Goal: Communication & Community: Share content

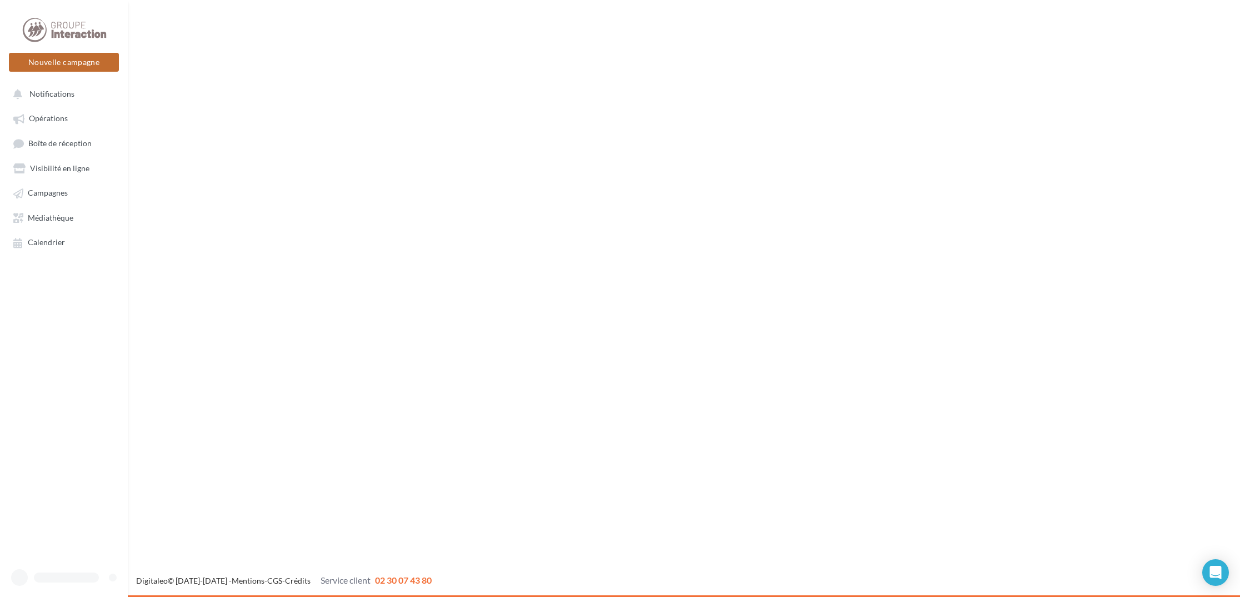
click at [91, 63] on button "Nouvelle campagne" at bounding box center [64, 62] width 110 height 19
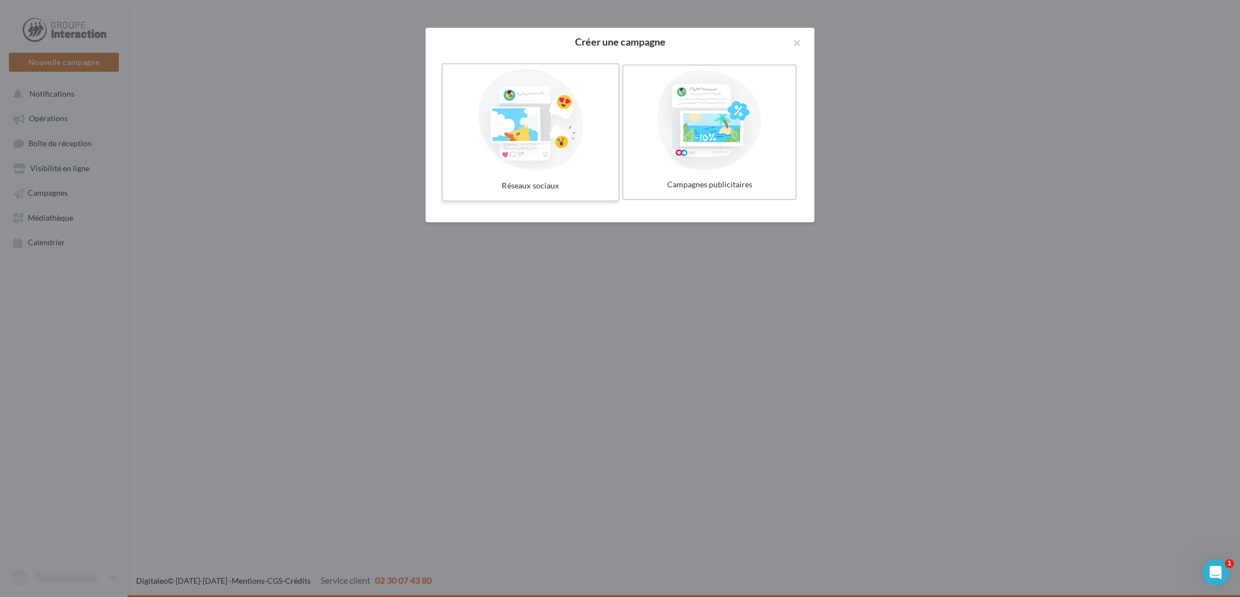
click at [527, 163] on div at bounding box center [530, 120] width 167 height 102
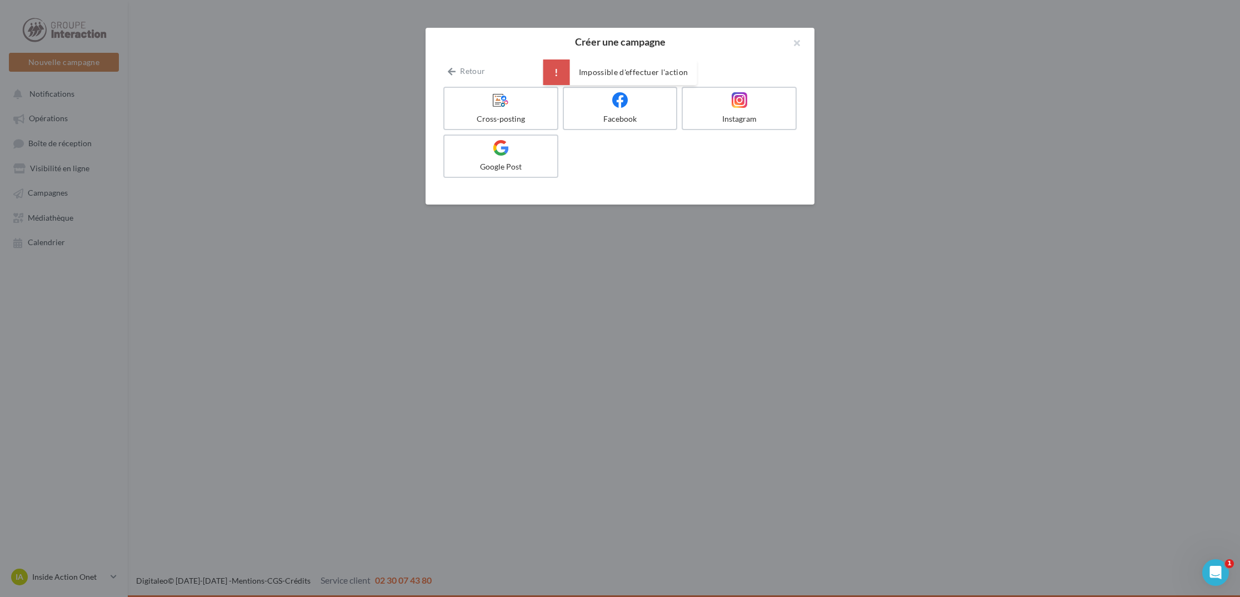
click at [514, 110] on label "Cross-posting" at bounding box center [500, 108] width 115 height 43
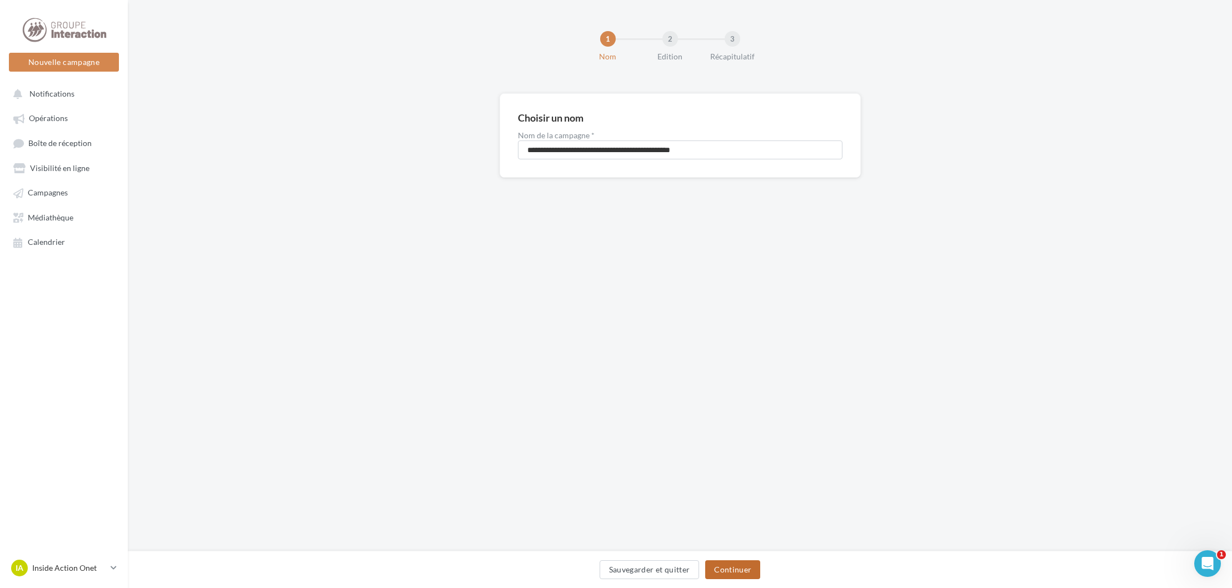
click at [731, 567] on button "Continuer" at bounding box center [732, 570] width 55 height 19
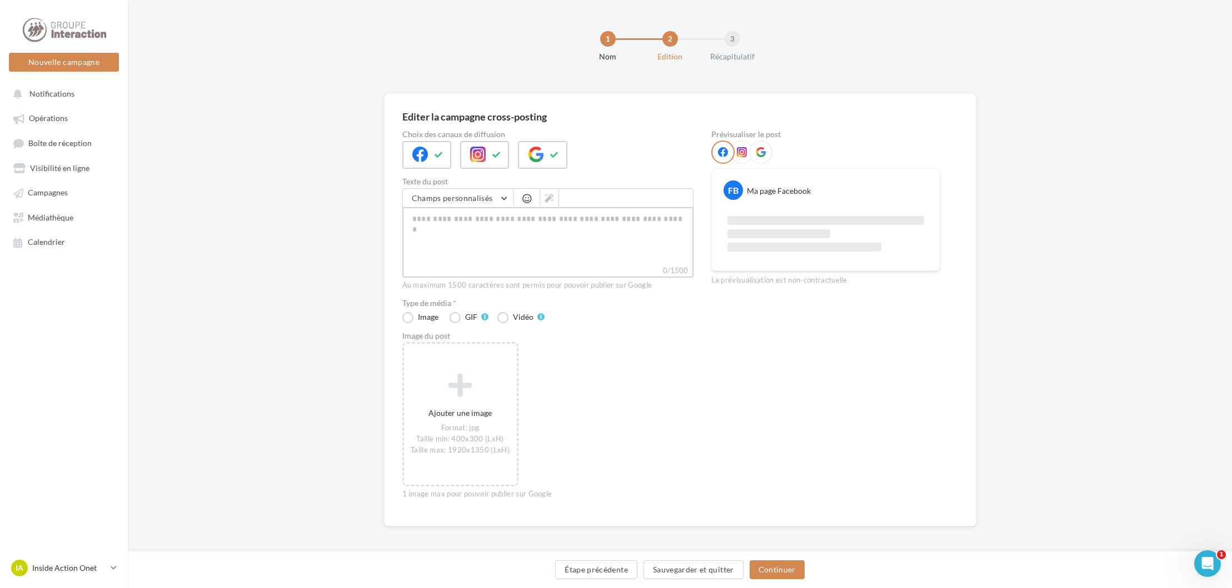
click at [430, 231] on textarea "0/1500" at bounding box center [547, 236] width 291 height 58
click at [65, 117] on span "Opérations" at bounding box center [48, 118] width 39 height 9
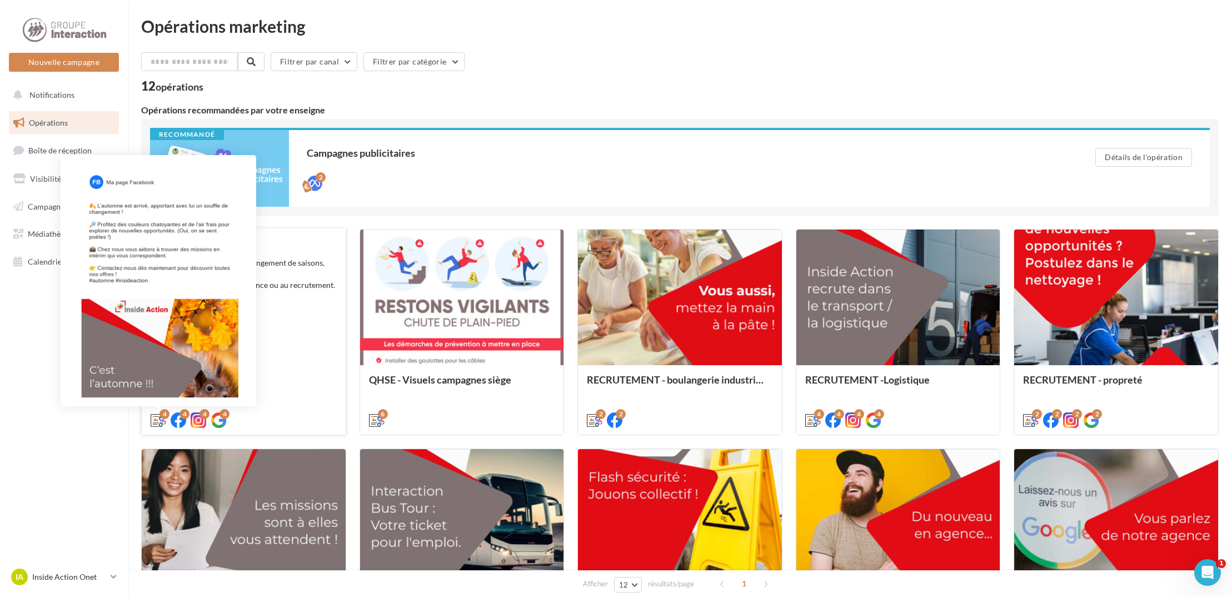
click at [157, 419] on icon at bounding box center [159, 420] width 16 height 16
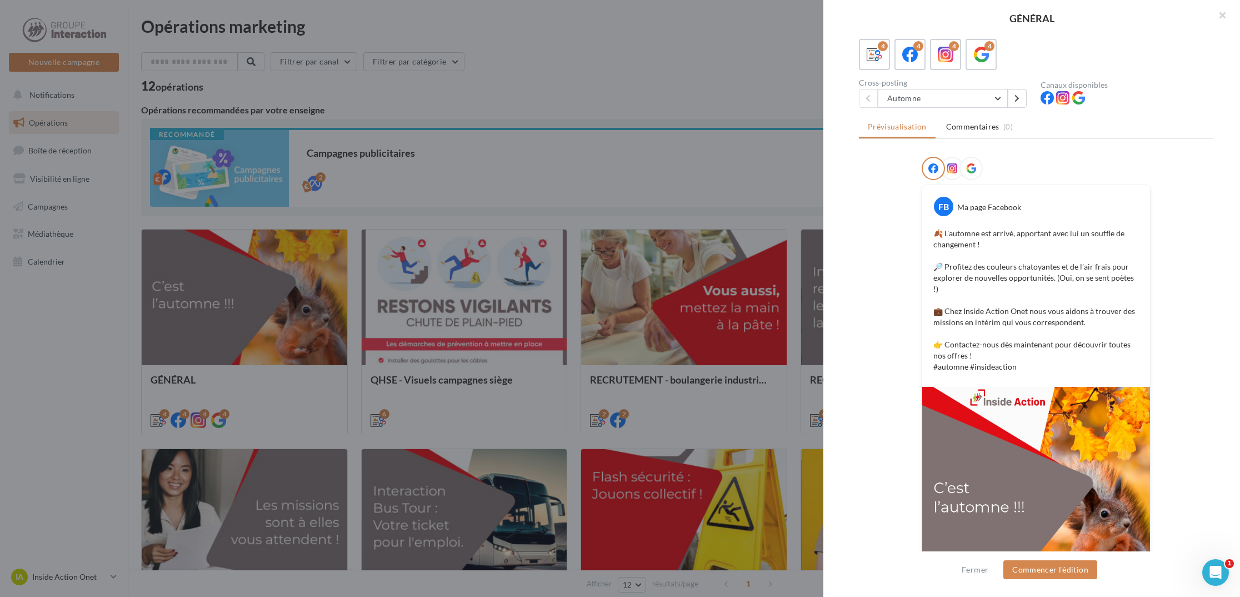
scroll to position [139, 0]
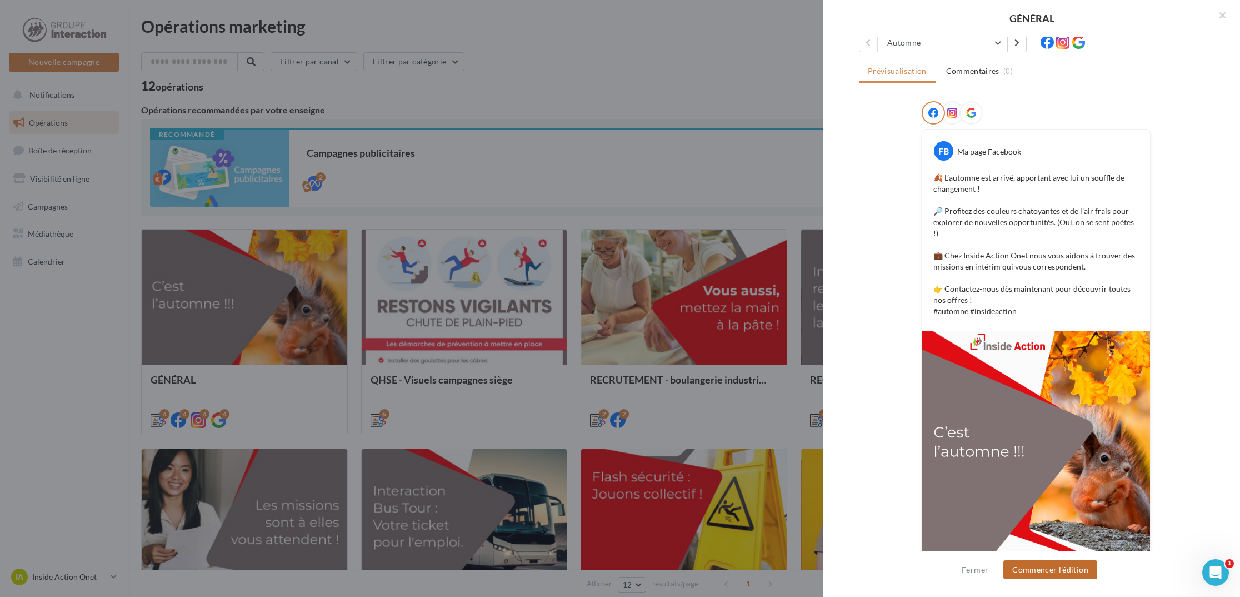
click at [1042, 563] on button "Commencer l'édition" at bounding box center [1050, 569] width 94 height 19
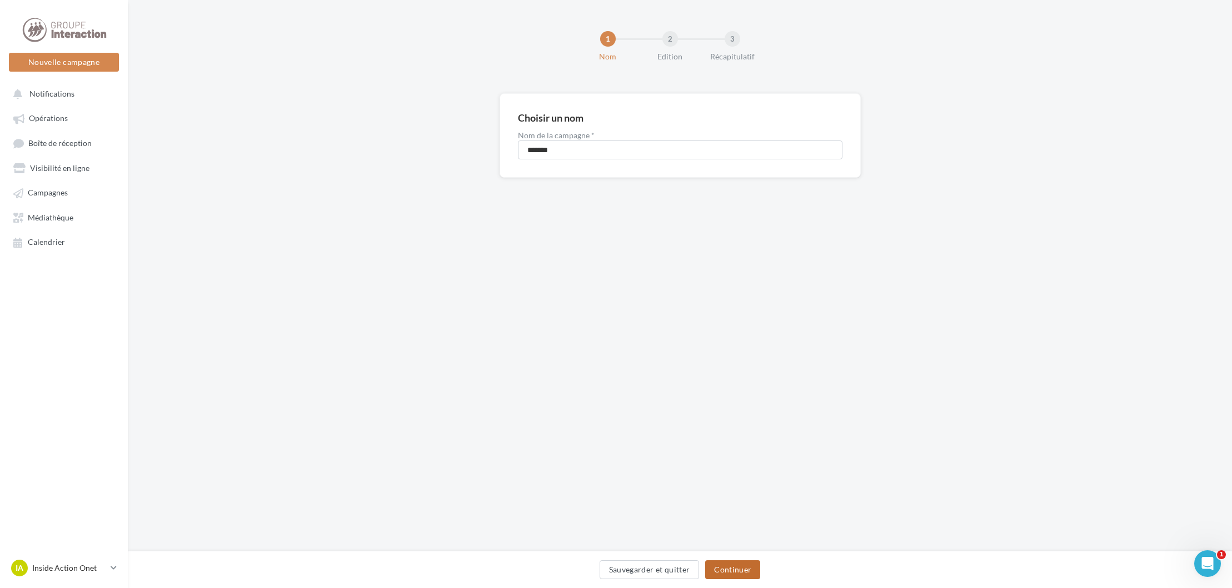
click at [737, 570] on button "Continuer" at bounding box center [732, 570] width 55 height 19
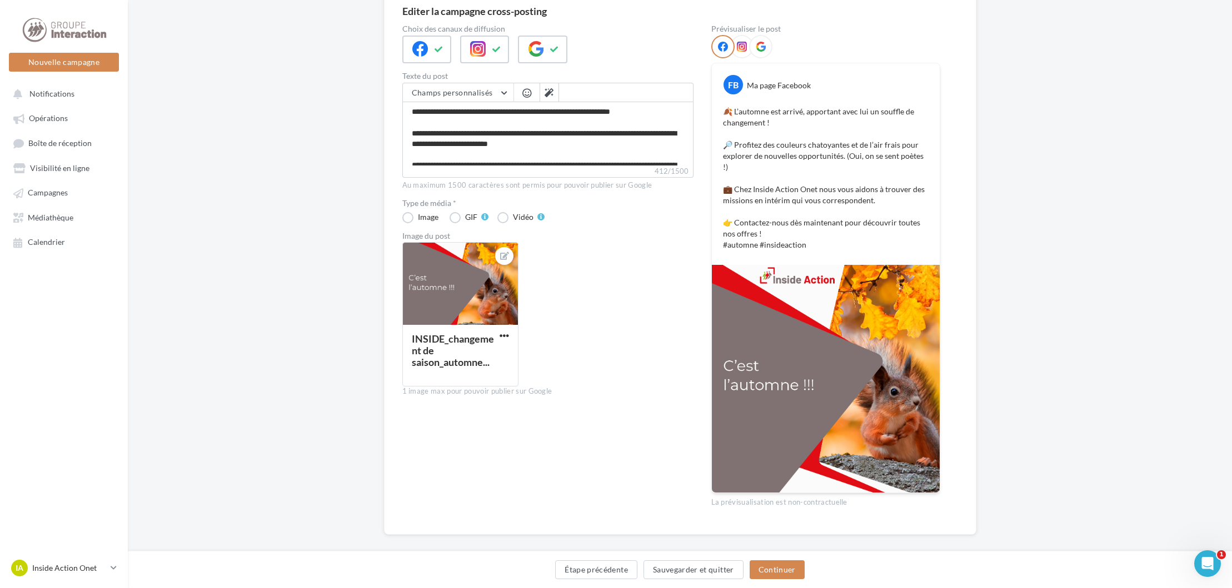
scroll to position [52, 0]
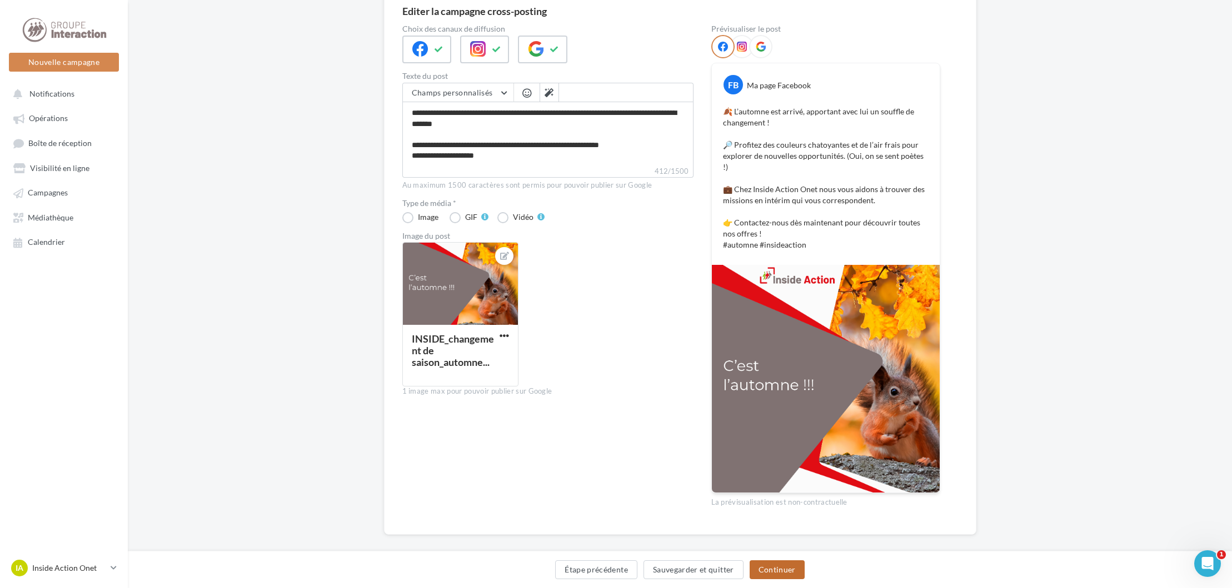
click at [772, 564] on button "Continuer" at bounding box center [777, 570] width 55 height 19
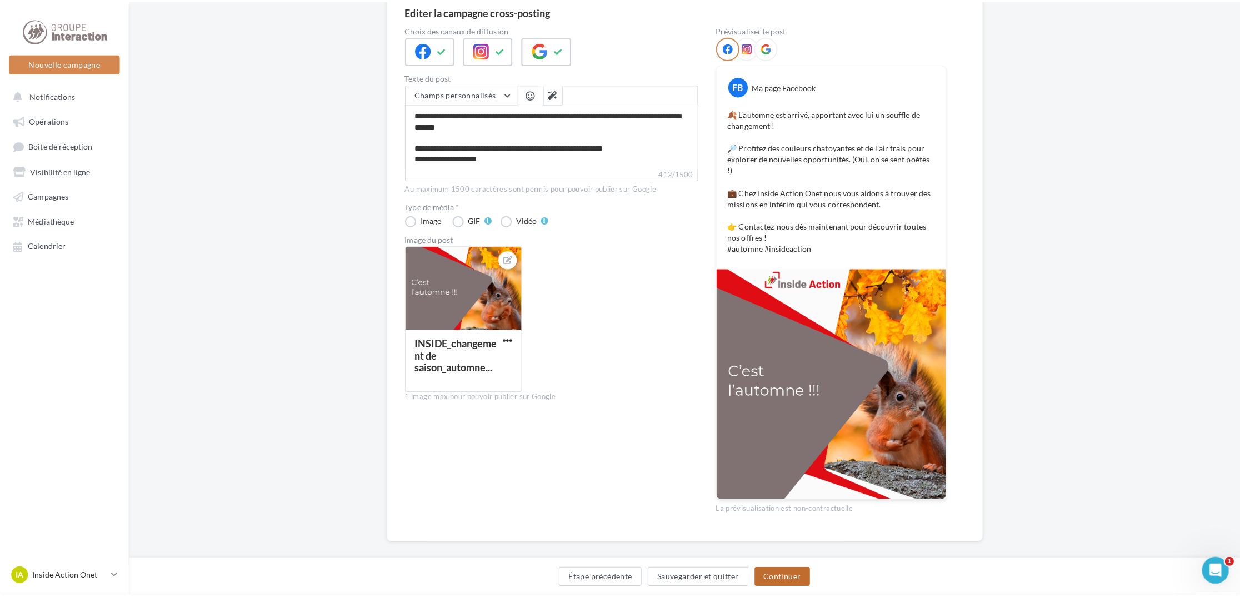
scroll to position [2, 0]
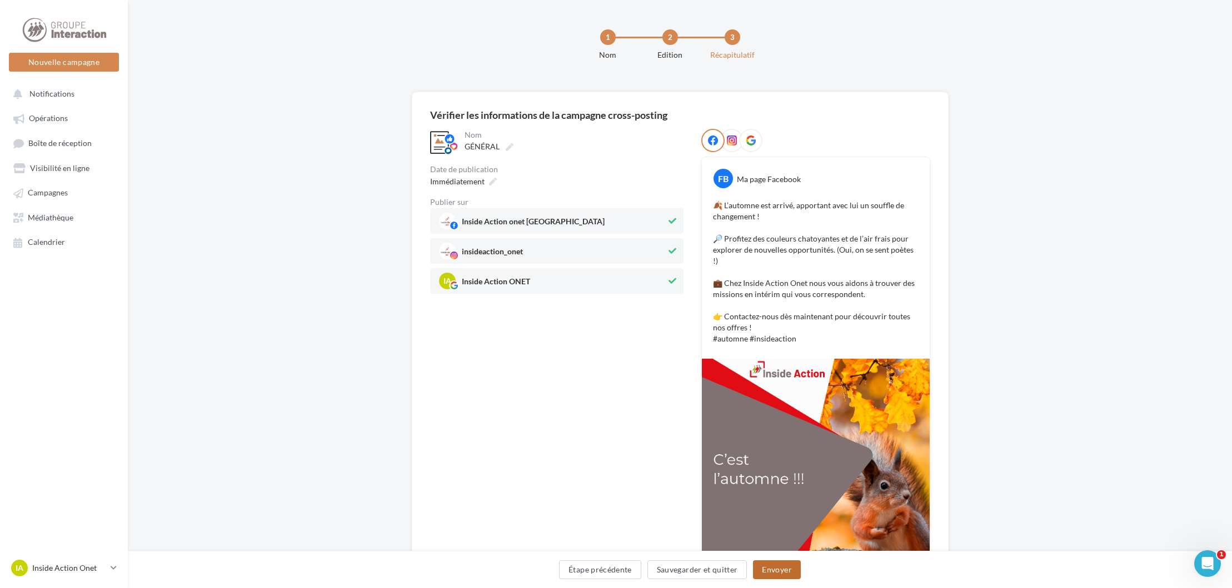
click at [786, 573] on button "Envoyer" at bounding box center [776, 570] width 47 height 19
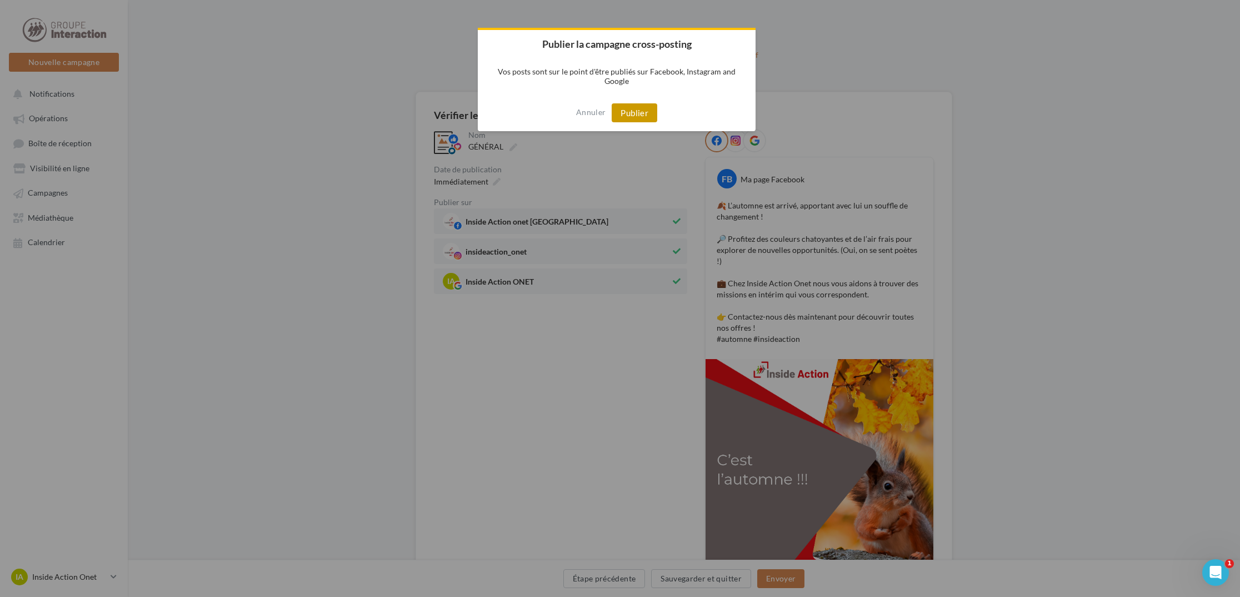
click at [630, 112] on button "Publier" at bounding box center [635, 112] width 46 height 19
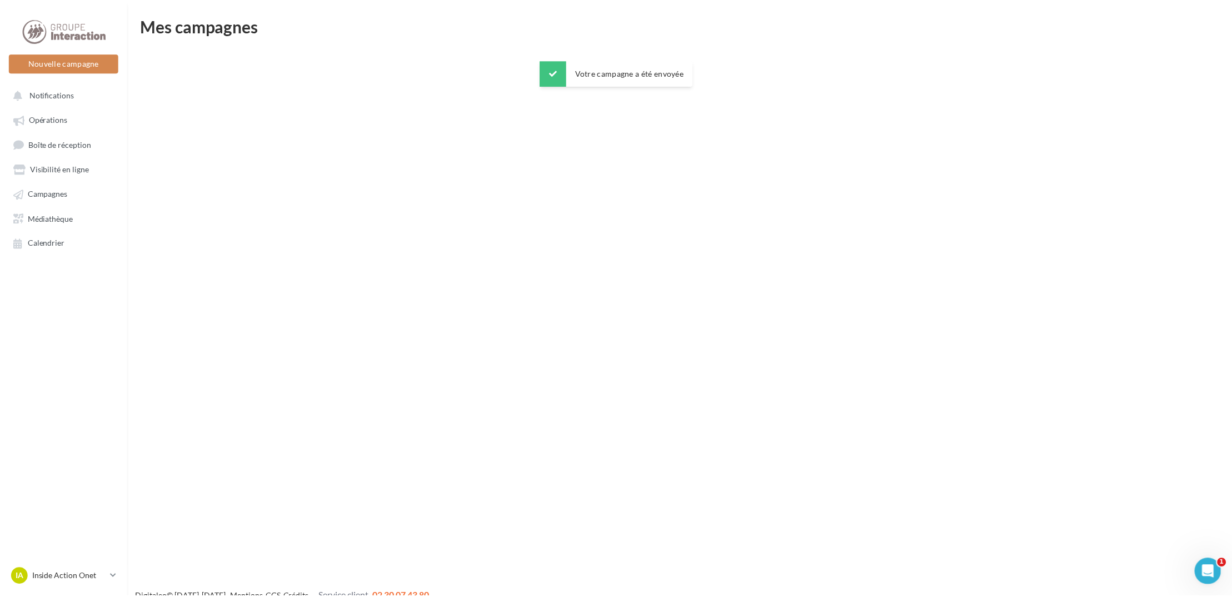
scroll to position [17, 0]
